Goal: Task Accomplishment & Management: Manage account settings

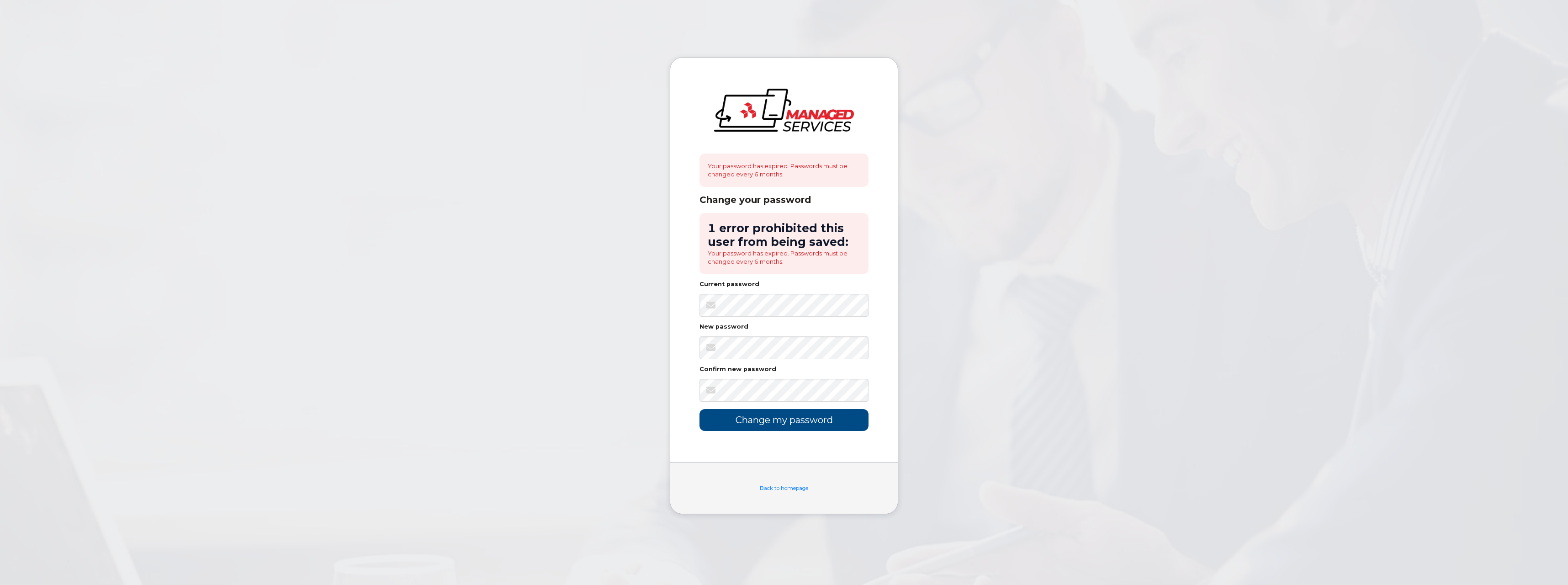
click at [799, 328] on div "New password" at bounding box center [784, 329] width 169 height 10
click at [824, 426] on input "Change my password" at bounding box center [784, 419] width 169 height 21
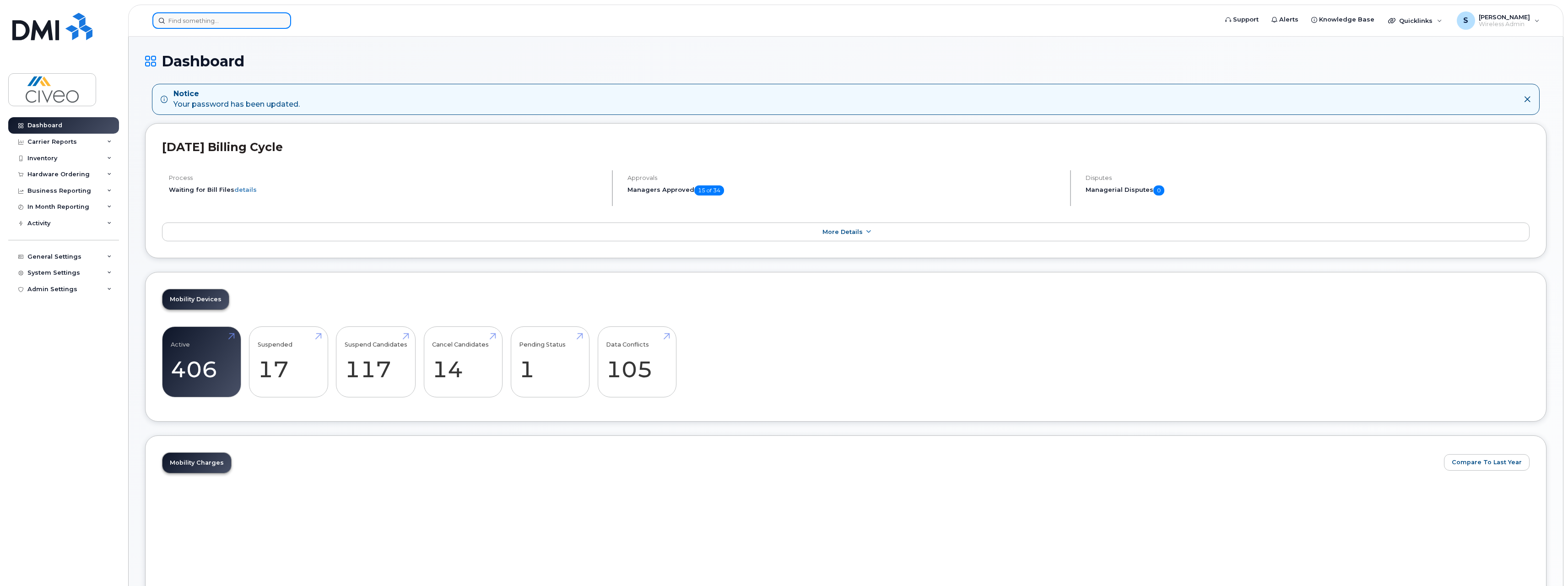
click at [243, 20] on input at bounding box center [221, 20] width 138 height 16
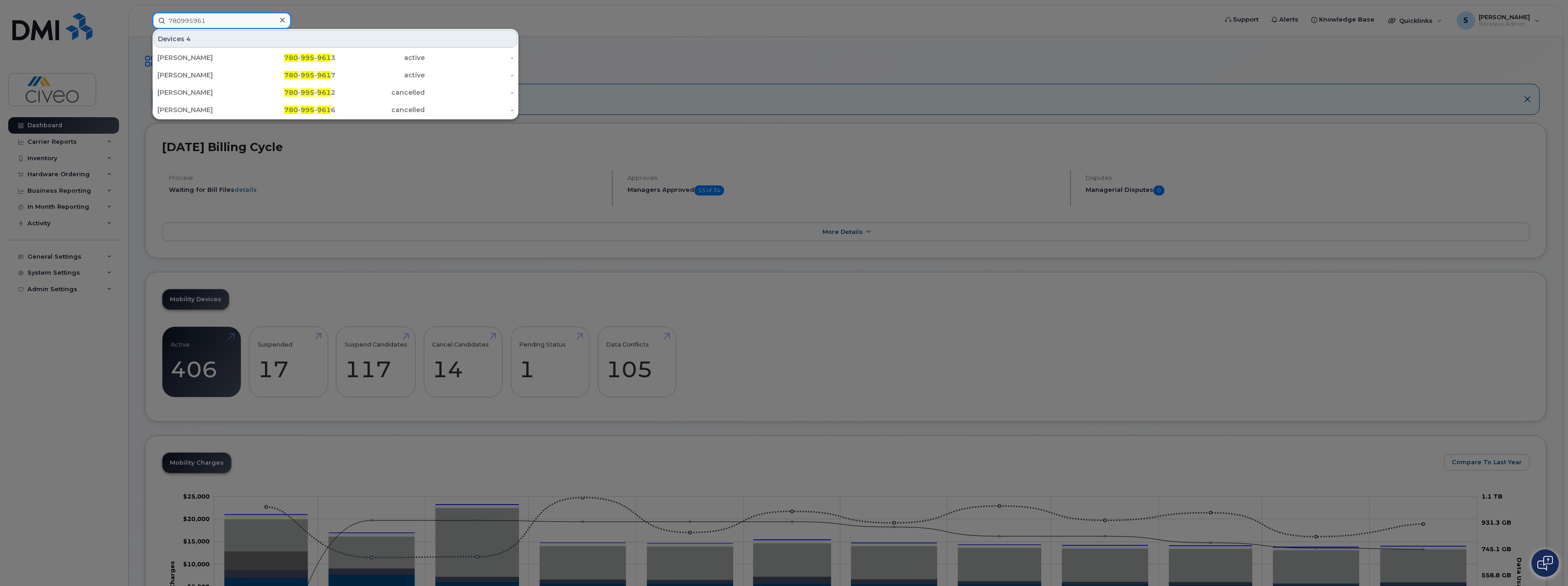
type input "780995961"
